Goal: Task Accomplishment & Management: Use online tool/utility

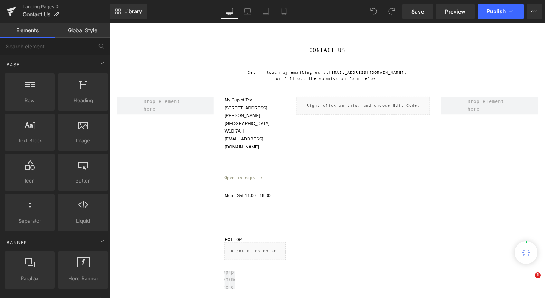
click at [248, 126] on p "My Cup of Tea [STREET_ADDRESS][PERSON_NAME]" at bounding box center [263, 120] width 64 height 41
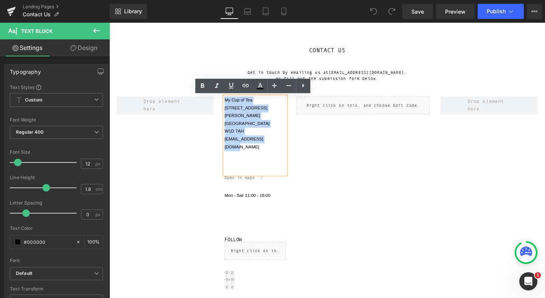
drag, startPoint x: 286, startPoint y: 137, endPoint x: 227, endPoint y: 102, distance: 67.8
click at [227, 102] on div "My Cup of Tea [STREET_ADDRESS][PERSON_NAME] [EMAIL_ADDRESS][DOMAIN_NAME] Text B…" at bounding box center [263, 203] width 76 height 206
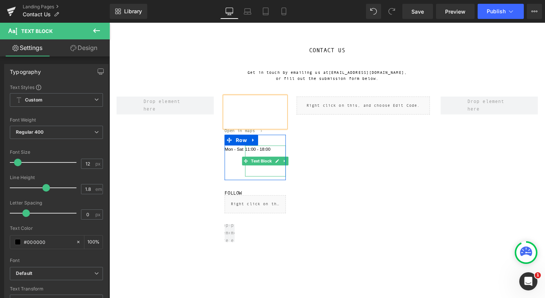
click at [277, 156] on p "11:00 - 18:00" at bounding box center [273, 156] width 43 height 8
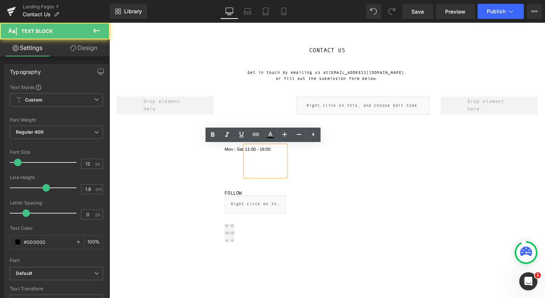
click at [286, 156] on p "11:00 - 18:00" at bounding box center [273, 156] width 43 height 8
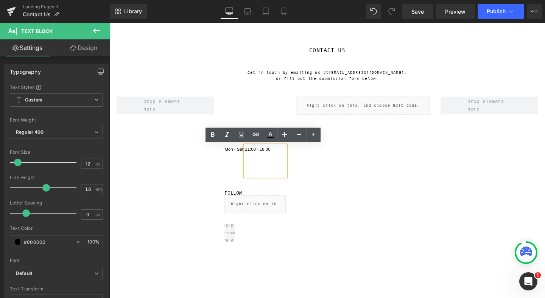
click at [217, 159] on div at bounding box center [168, 194] width 114 height 189
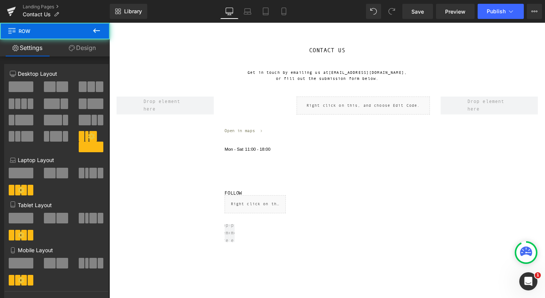
click at [233, 158] on span "Text Block" at bounding box center [237, 159] width 25 height 9
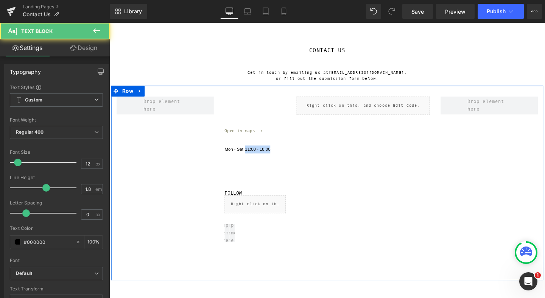
drag, startPoint x: 273, startPoint y: 155, endPoint x: 222, endPoint y: 152, distance: 51.6
click at [222, 152] on div "Text Block Open in maps Text Block Mon - Sat Text Block 11:00 - 18:00 Text Bloc…" at bounding box center [338, 191] width 455 height 205
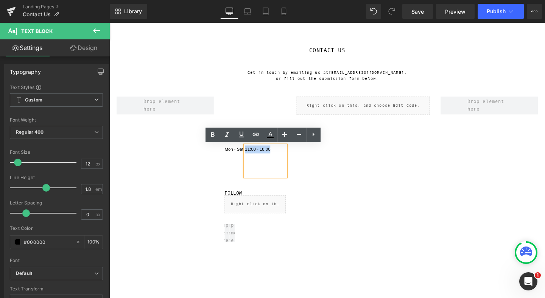
click at [180, 173] on div at bounding box center [168, 194] width 114 height 189
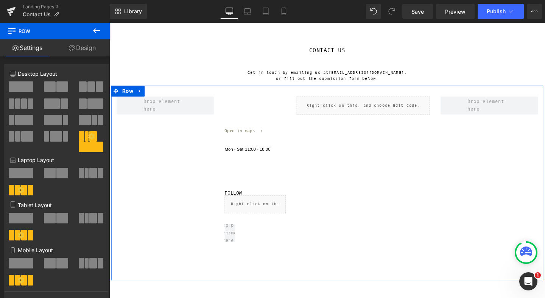
click at [306, 140] on div "Liquid" at bounding box center [377, 194] width 152 height 189
click at [291, 137] on p "Open in maps" at bounding box center [263, 136] width 64 height 7
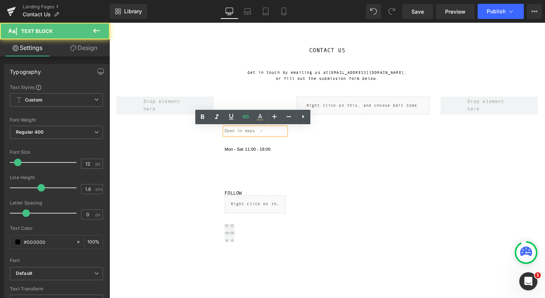
click at [279, 136] on p "Open in maps" at bounding box center [263, 136] width 64 height 7
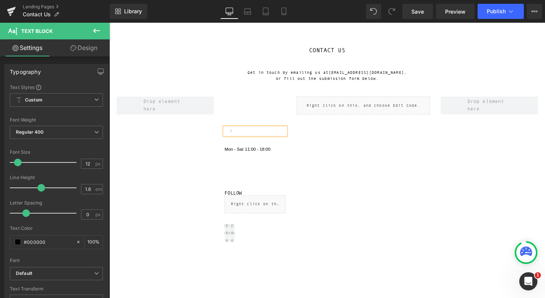
click at [264, 136] on p at bounding box center [263, 136] width 64 height 7
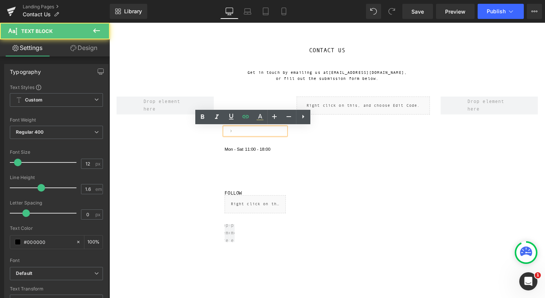
click at [253, 137] on p at bounding box center [263, 136] width 64 height 7
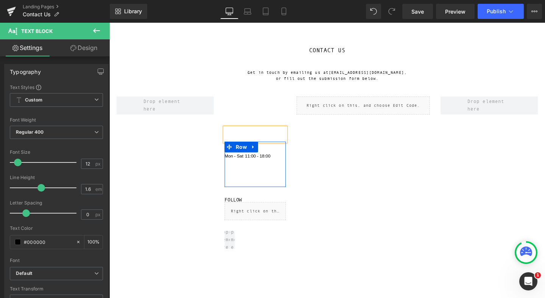
click at [242, 159] on p "Mon - Sat" at bounding box center [242, 163] width 22 height 8
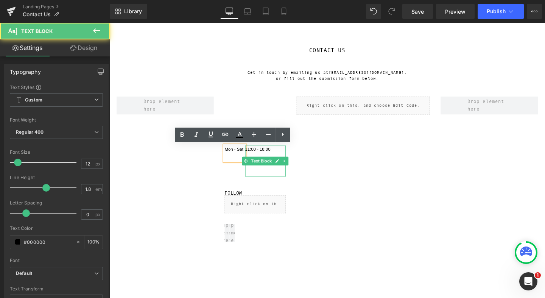
click at [283, 155] on p "11:00 - 18:00" at bounding box center [273, 156] width 43 height 8
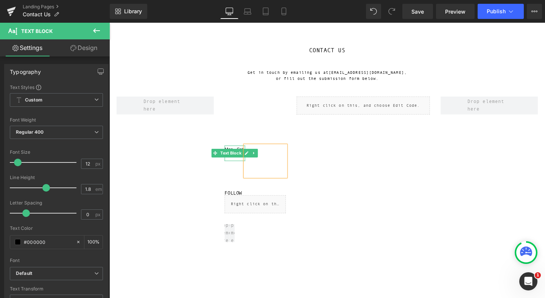
click at [240, 154] on p "Mon - Sat" at bounding box center [242, 156] width 22 height 8
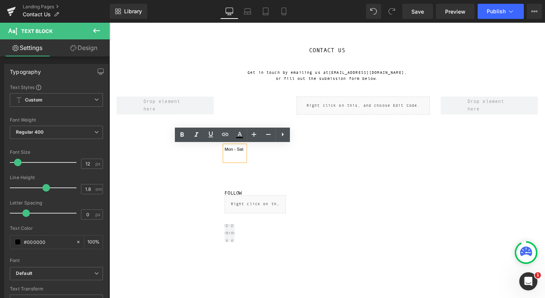
click at [251, 155] on p "Mon - Sat" at bounding box center [242, 156] width 22 height 8
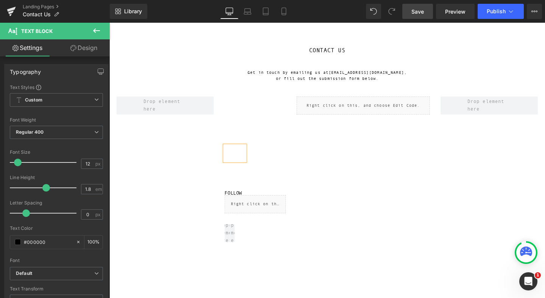
click at [422, 14] on span "Save" at bounding box center [418, 12] width 12 height 8
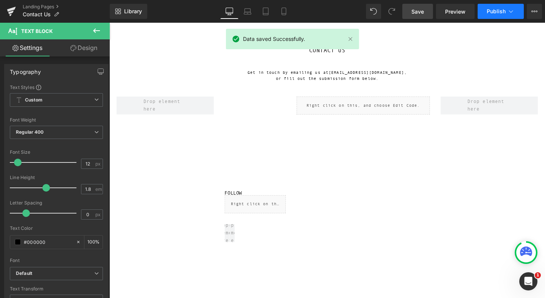
click at [504, 13] on span "Publish" at bounding box center [496, 11] width 19 height 6
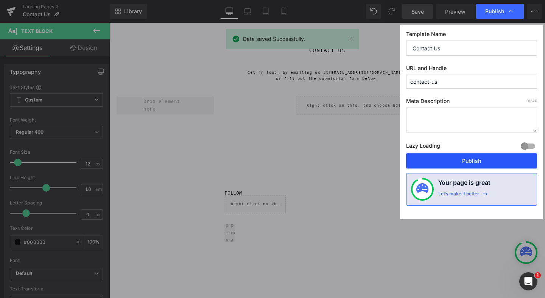
click at [480, 160] on button "Publish" at bounding box center [471, 160] width 131 height 15
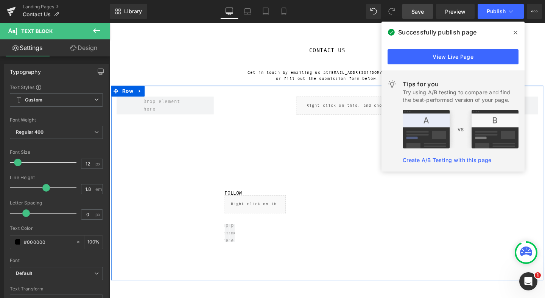
click at [184, 235] on div at bounding box center [168, 194] width 114 height 189
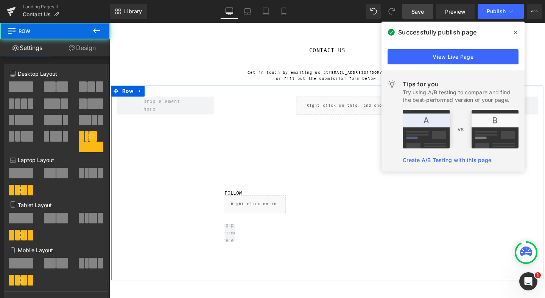
click at [261, 243] on div "Row" at bounding box center [263, 240] width 64 height 34
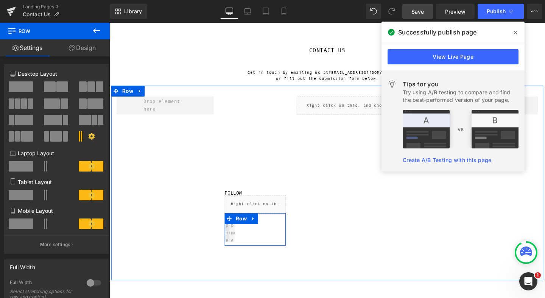
click at [234, 245] on span at bounding box center [233, 243] width 28 height 27
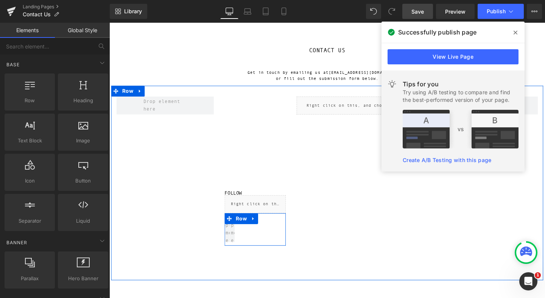
click at [254, 245] on div "Row" at bounding box center [263, 240] width 64 height 34
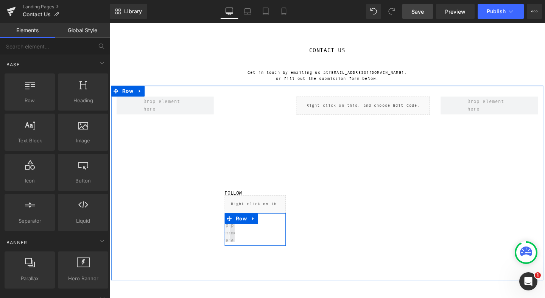
click at [239, 243] on span at bounding box center [239, 243] width 28 height 27
click at [260, 228] on icon at bounding box center [261, 228] width 2 height 3
click at [280, 227] on icon at bounding box center [280, 228] width 5 height 5
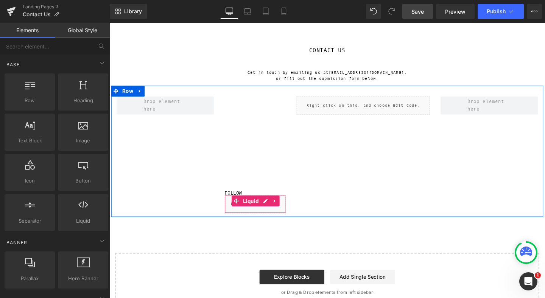
click at [279, 217] on div "Liquid" at bounding box center [263, 213] width 64 height 19
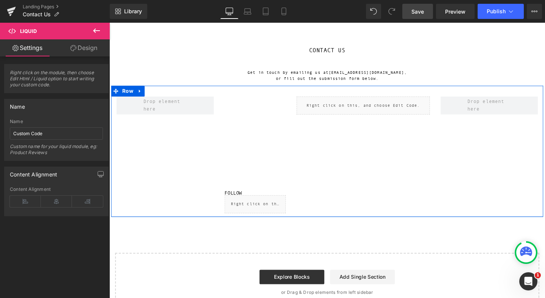
click at [302, 206] on div "Liquid" at bounding box center [377, 161] width 152 height 123
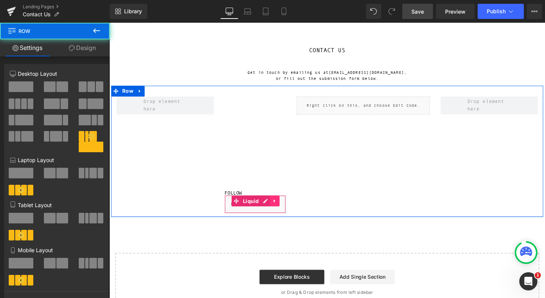
click at [286, 211] on icon at bounding box center [283, 210] width 5 height 6
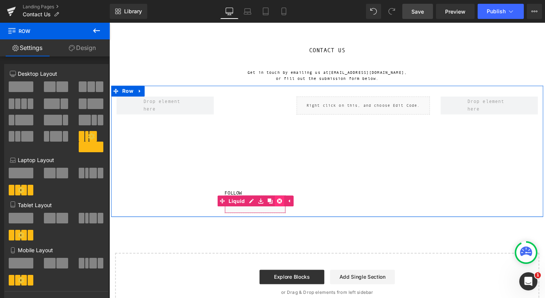
click at [287, 210] on icon at bounding box center [288, 210] width 5 height 5
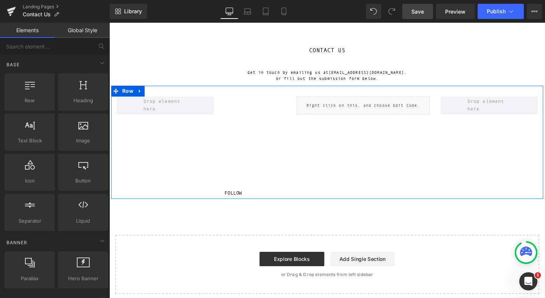
click at [109, 23] on div at bounding box center [109, 23] width 0 height 0
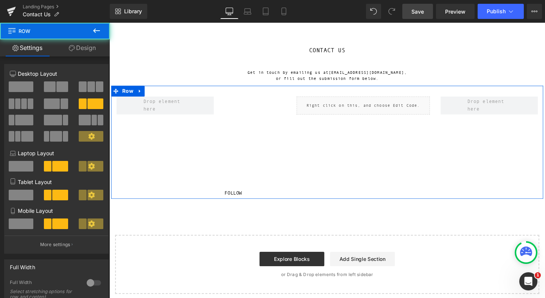
click at [168, 178] on div at bounding box center [168, 152] width 114 height 104
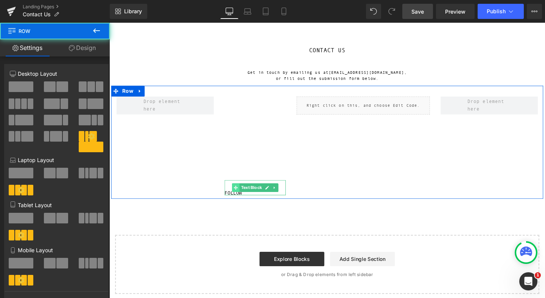
click at [239, 200] on span at bounding box center [243, 196] width 8 height 9
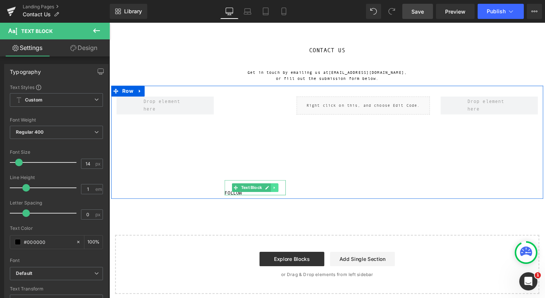
click at [282, 197] on icon at bounding box center [283, 196] width 4 height 5
click at [288, 196] on icon at bounding box center [287, 196] width 4 height 4
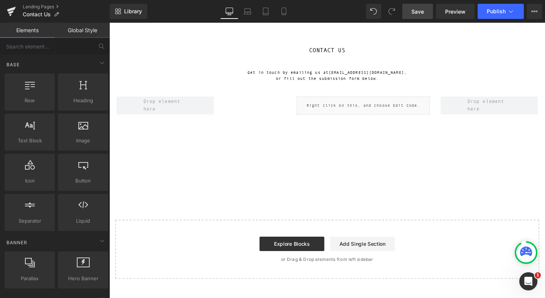
click at [419, 12] on span "Save" at bounding box center [418, 12] width 12 height 8
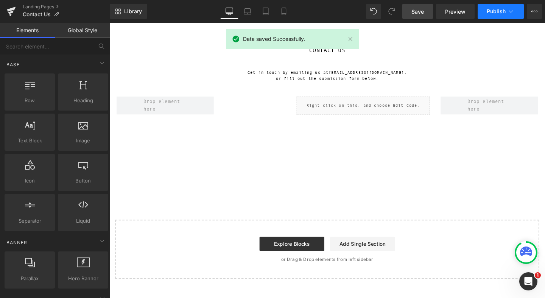
click at [501, 12] on span "Publish" at bounding box center [496, 11] width 19 height 6
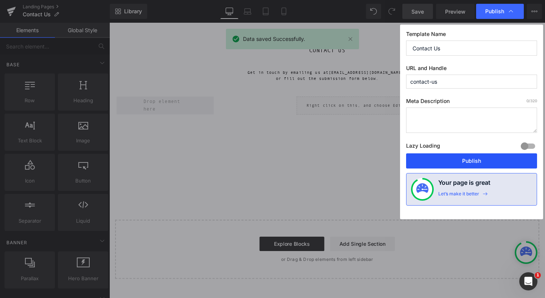
click at [481, 162] on button "Publish" at bounding box center [471, 160] width 131 height 15
